Goal: Information Seeking & Learning: Learn about a topic

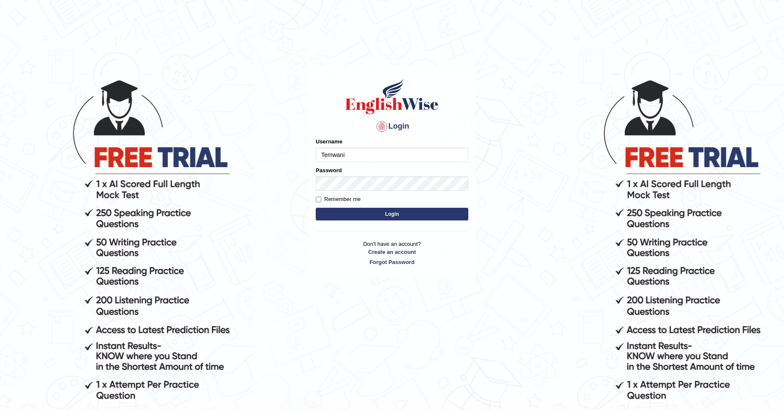
type input "Temwani"
click at [426, 215] on button "Login" at bounding box center [392, 214] width 152 height 13
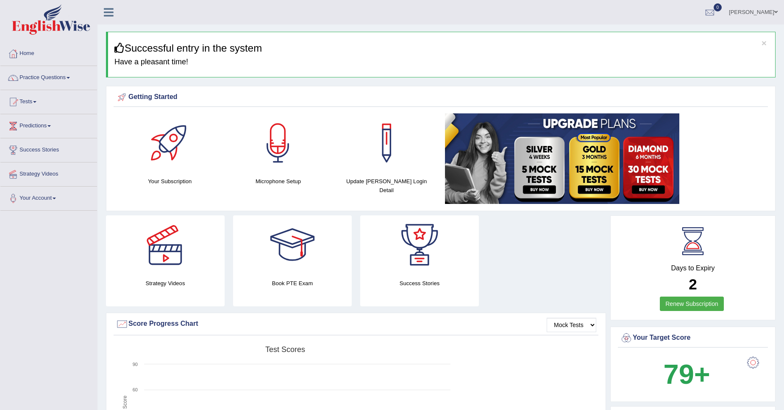
click at [69, 75] on link "Practice Questions" at bounding box center [48, 76] width 97 height 21
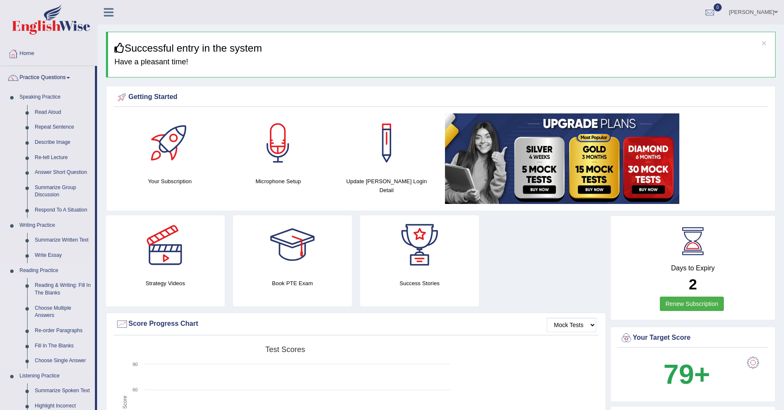
click at [39, 270] on link "Reading Practice" at bounding box center [55, 270] width 79 height 15
click at [31, 270] on link "Reading Practice" at bounding box center [55, 270] width 79 height 15
